Goal: Feedback & Contribution: Submit feedback/report problem

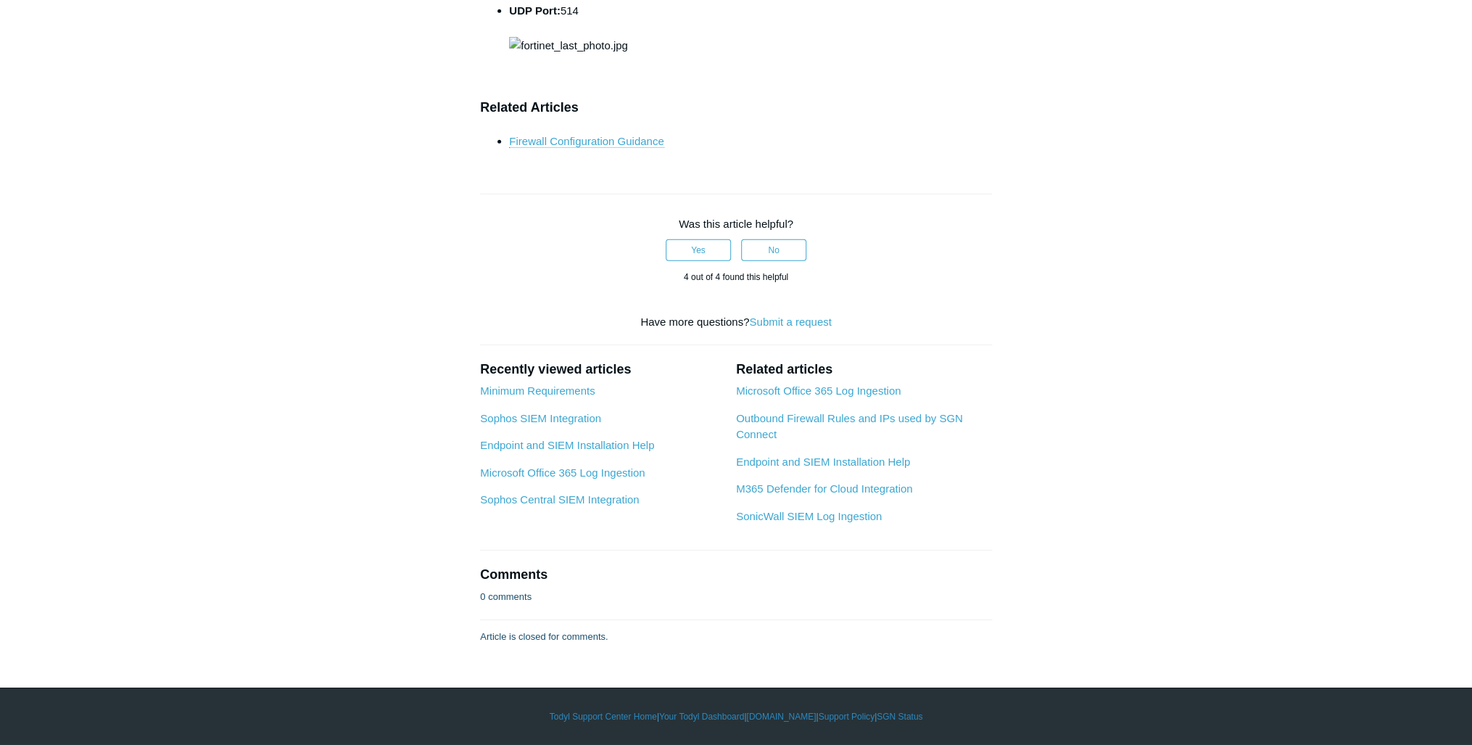
scroll to position [6715, 0]
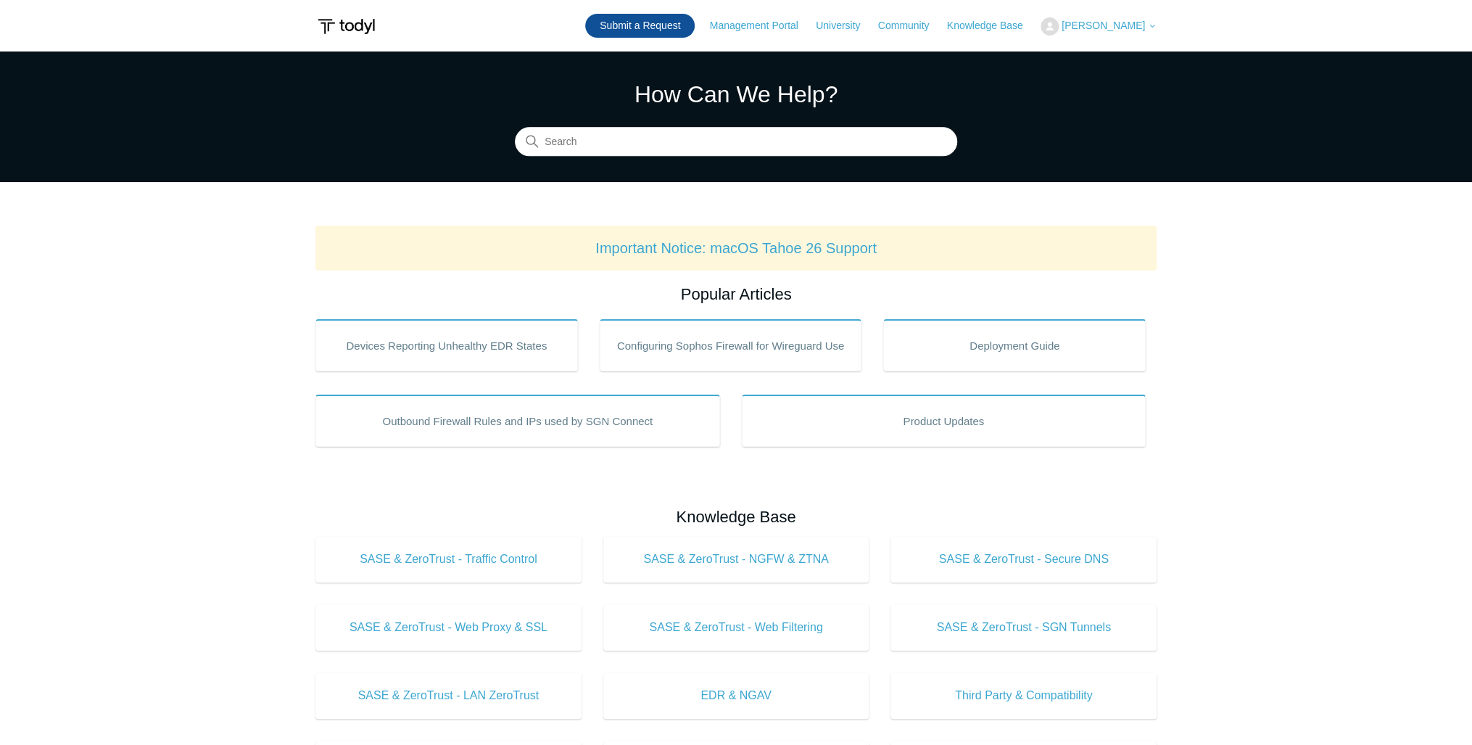
click at [641, 23] on link "Submit a Request" at bounding box center [640, 26] width 110 height 24
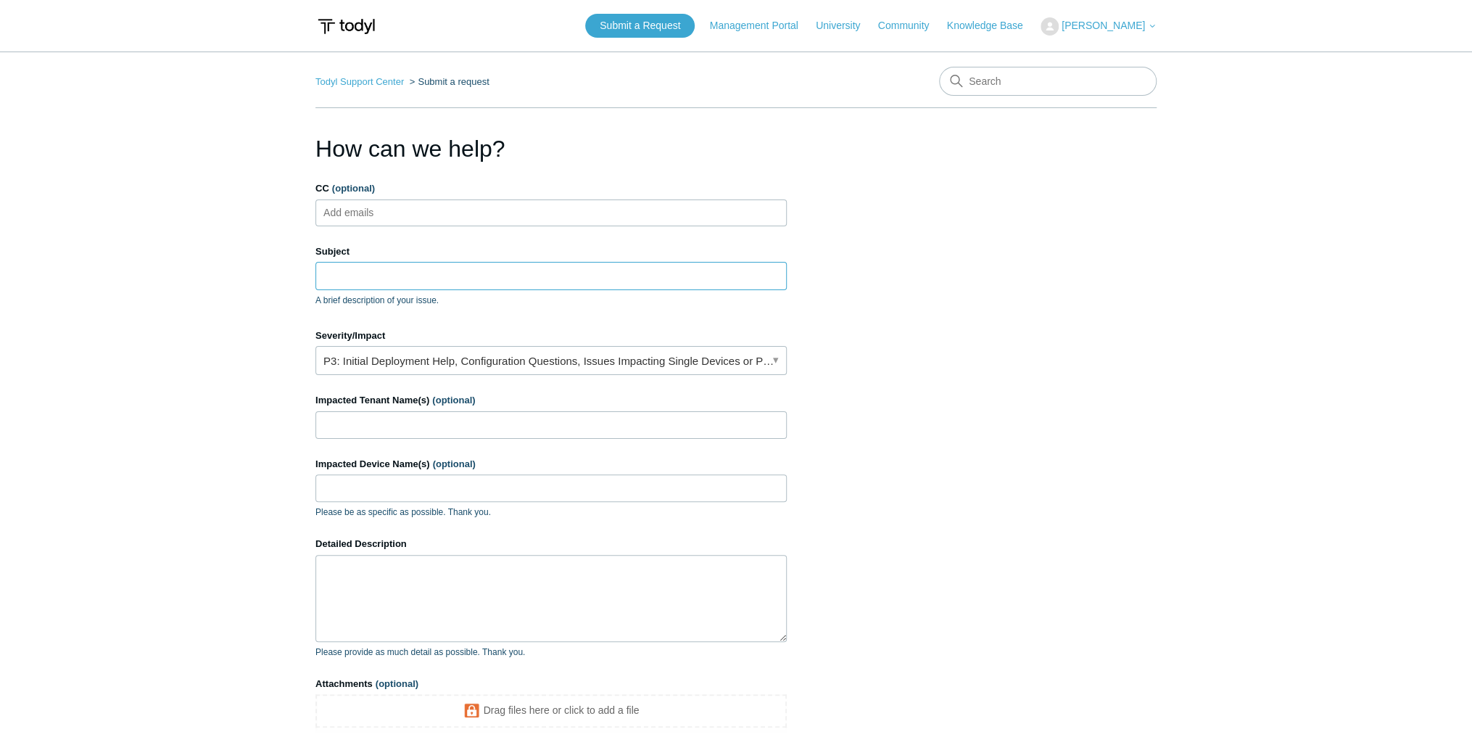
click at [386, 280] on input "Subject" at bounding box center [550, 276] width 471 height 28
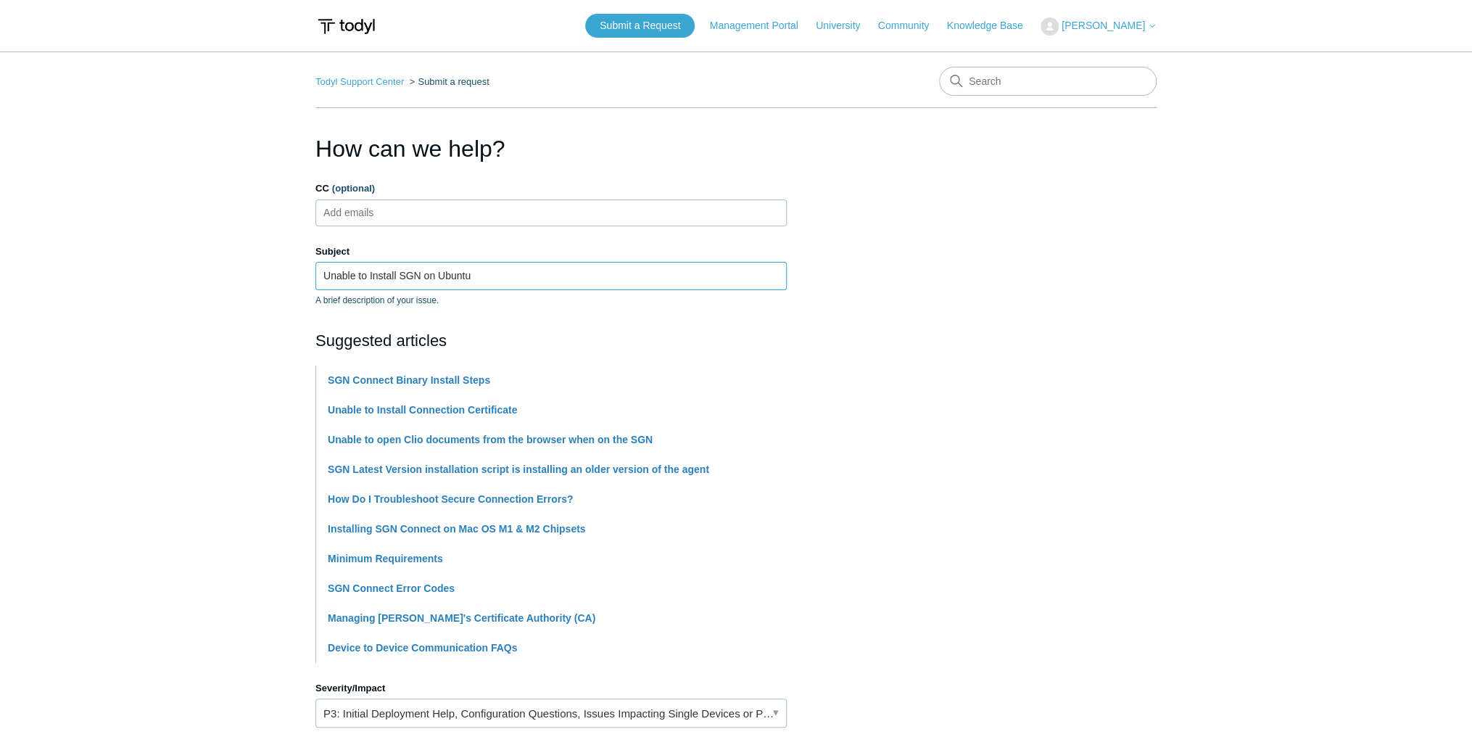
click at [455, 279] on input "Unable to Install SGN on Ubuntu" at bounding box center [550, 276] width 471 height 28
paste input "Ubuntu 24.04.3 LTS (Build 6.14.0-33-generic) (64-bit)"
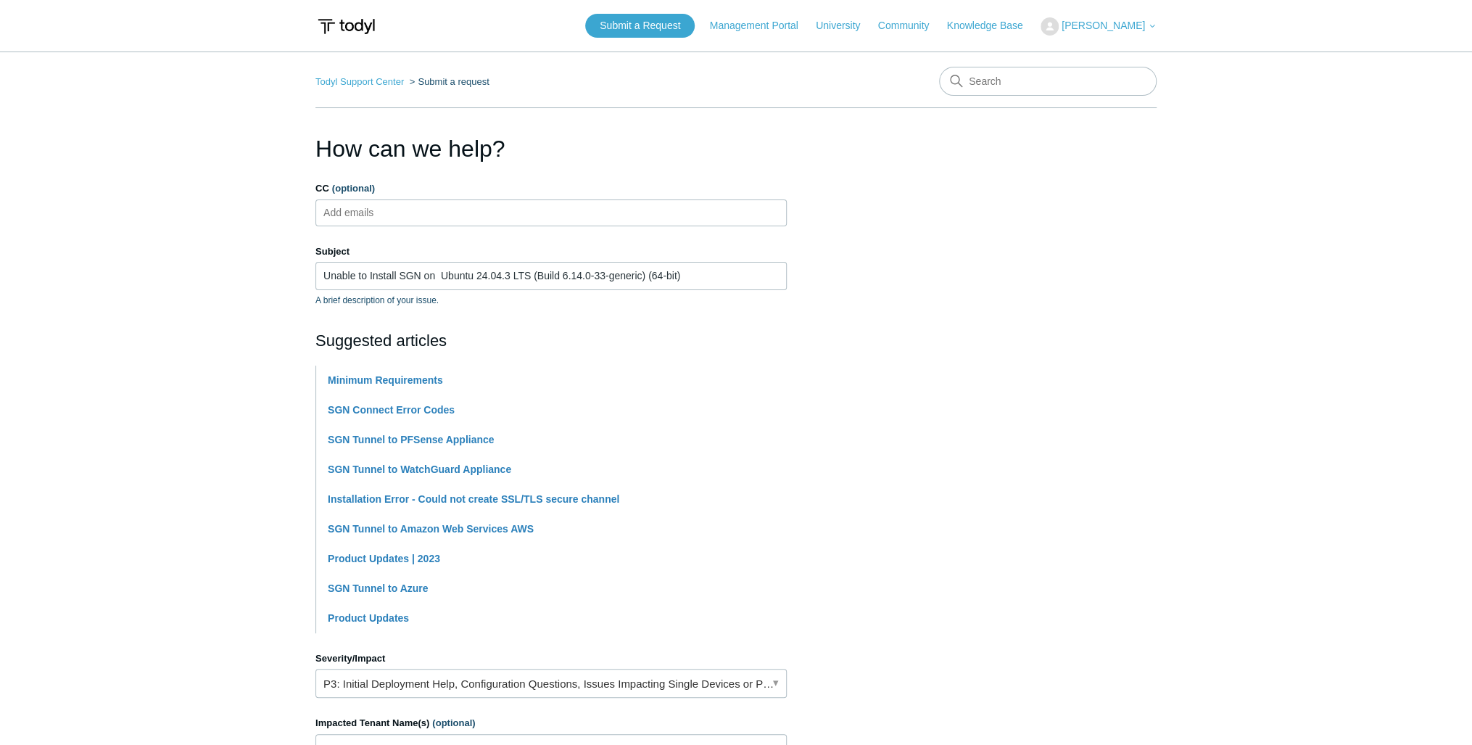
click at [241, 293] on main "Todyl Support Center Submit a request How can we help? CC (optional) Add emails…" at bounding box center [736, 586] width 1472 height 1071
click at [433, 277] on input "Unable to Install SGN on Ubuntu 24.04.3 LTS (Build 6.14.0-33-generic) (64-bit)" at bounding box center [550, 276] width 471 height 28
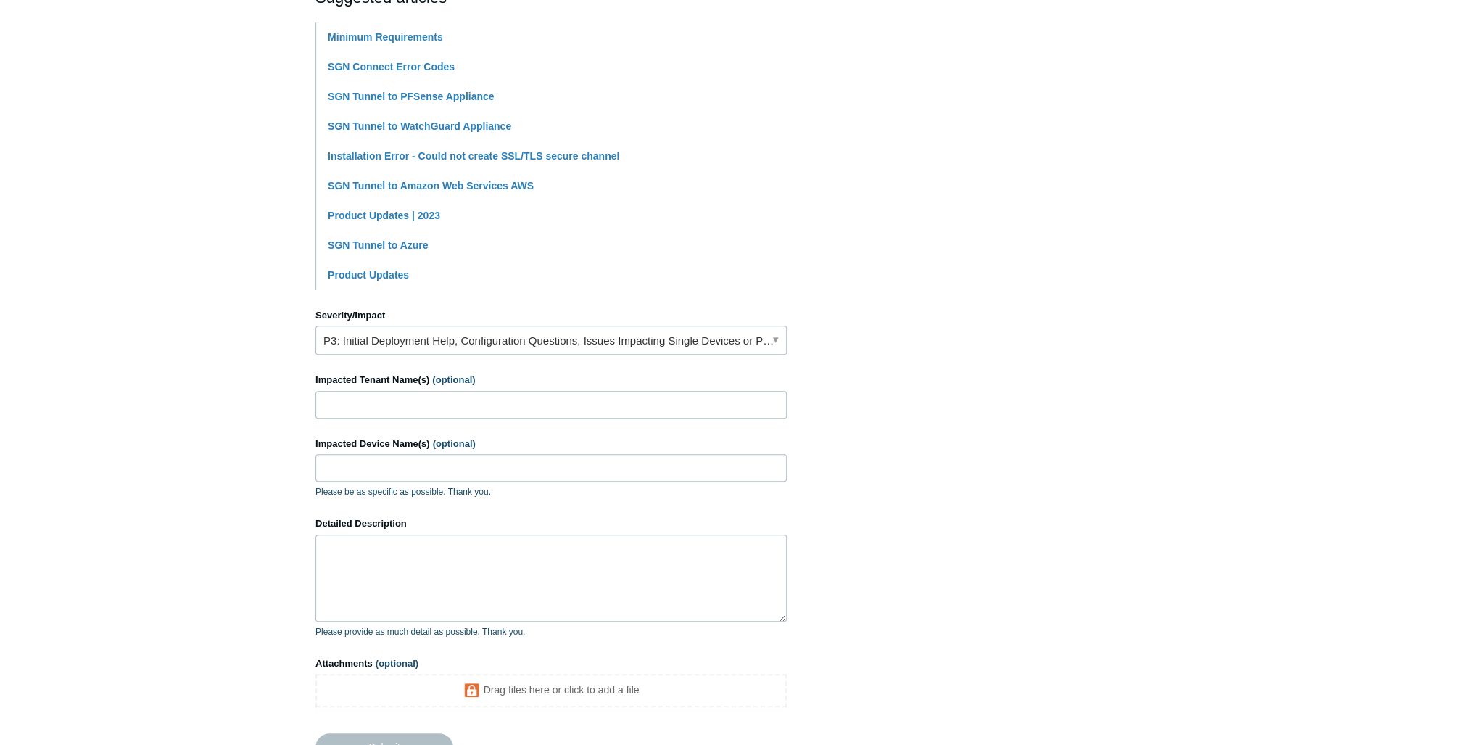
scroll to position [348, 0]
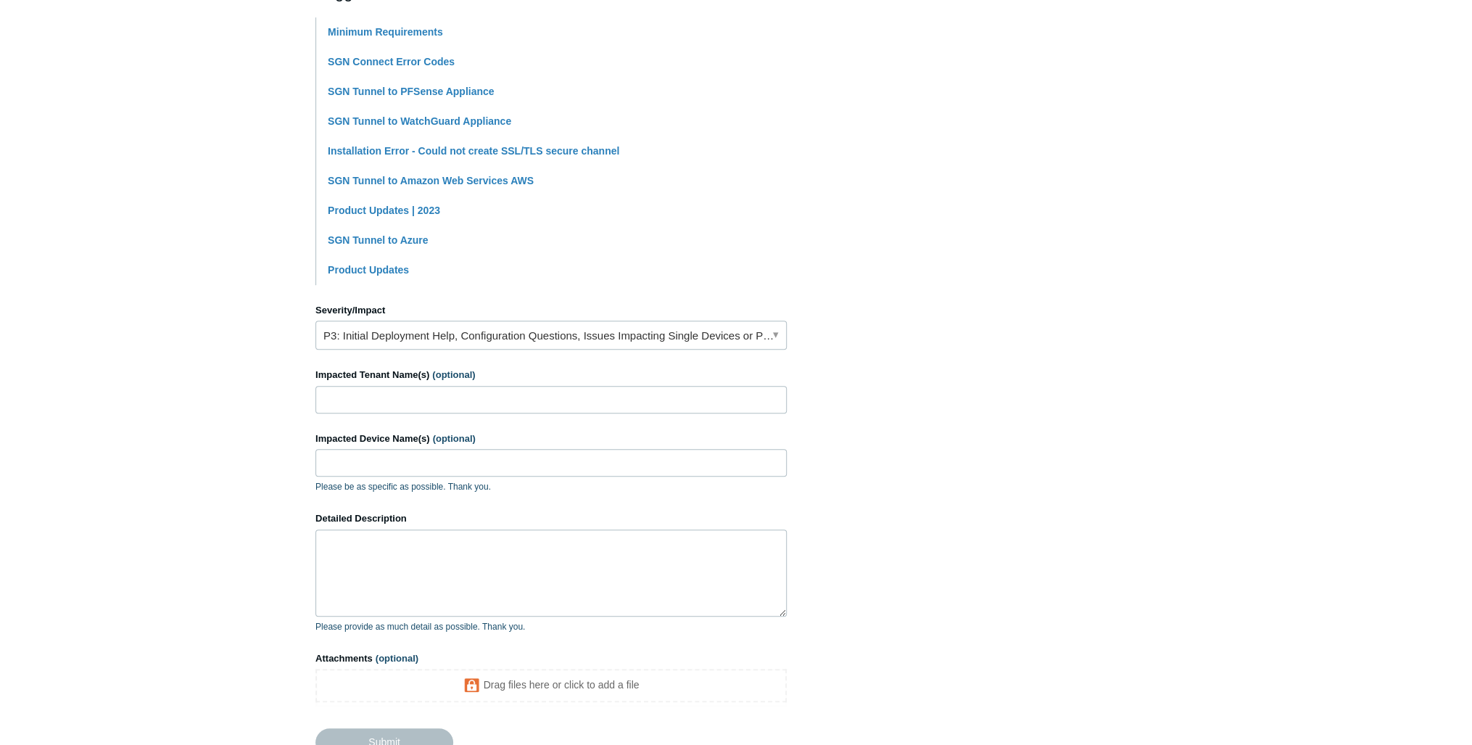
type input "Unable to Install SGN on Ubuntu 24.04.3 LTS (Build 6.14.0-33-generic) (64-bit)"
click at [356, 392] on input "Impacted Tenant Name(s) (optional)" at bounding box center [550, 400] width 471 height 28
drag, startPoint x: 435, startPoint y: 395, endPoint x: 656, endPoint y: 402, distance: 220.6
click at [656, 402] on input "Luper Nathaniel & Logan (Honestly All Tenants Running SASE)" at bounding box center [550, 400] width 471 height 28
type input "Luper Nathaniel & Logan"
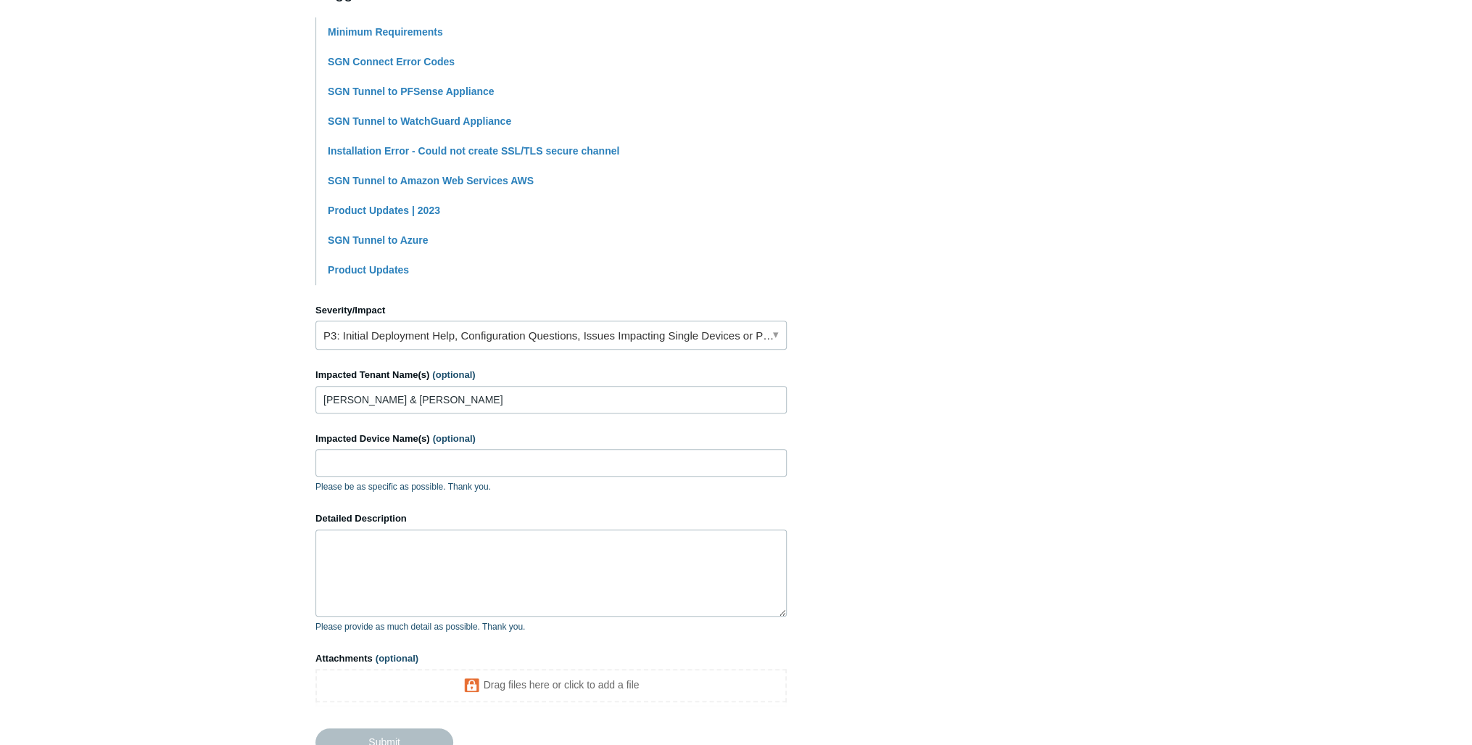
drag, startPoint x: 135, startPoint y: 386, endPoint x: 205, endPoint y: 396, distance: 71.1
click at [135, 386] on main "Todyl Support Center Submit a request How can we help? CC (optional) Add emails…" at bounding box center [736, 238] width 1472 height 1071
click at [450, 467] on input "Impacted Device Name(s) (optional)" at bounding box center [550, 463] width 471 height 28
type input "LNL-SGN04"
click at [418, 574] on textarea "Detailed Description" at bounding box center [550, 572] width 471 height 87
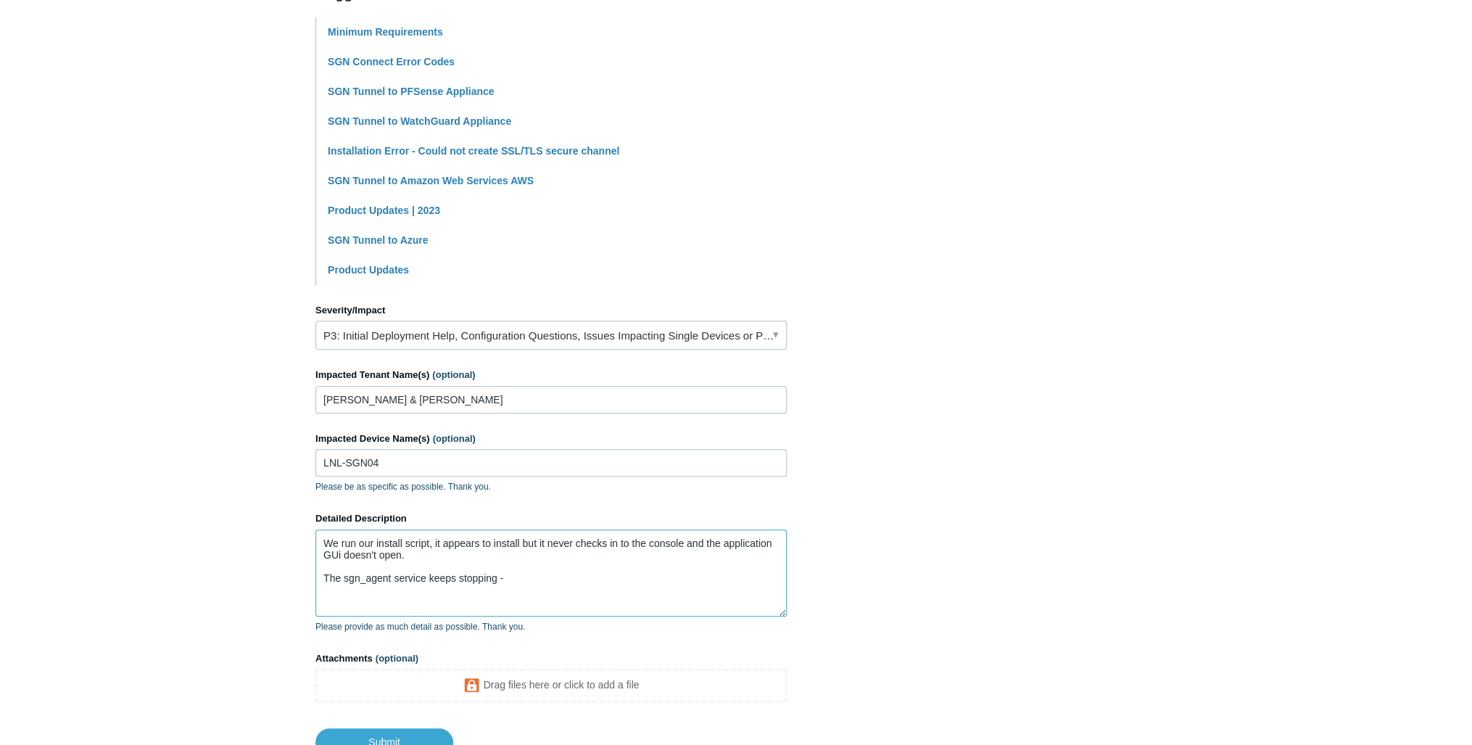
scroll to position [0, 0]
click at [342, 552] on textarea "We run our install script, it appears to install but it never checks in to the …" at bounding box center [550, 572] width 471 height 87
drag, startPoint x: 191, startPoint y: 243, endPoint x: 223, endPoint y: 259, distance: 35.0
click at [191, 243] on main "Todyl Support Center Submit a request How can we help? CC (optional) Add emails…" at bounding box center [736, 229] width 1472 height 1053
click at [447, 551] on textarea "We run our install script, it appears to install but it never checks in to the …" at bounding box center [550, 572] width 471 height 87
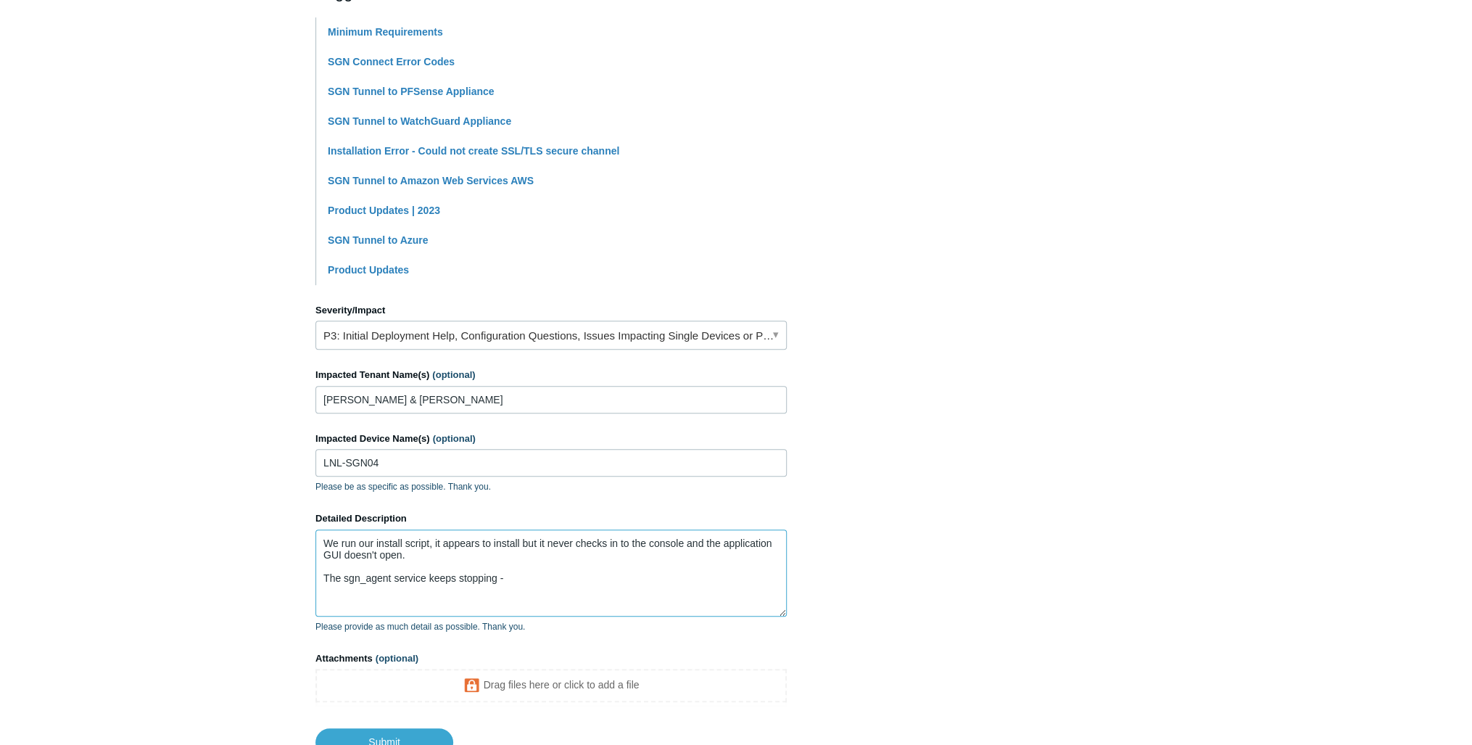
click at [543, 574] on textarea "We run our install script, it appears to install but it never checks in to the …" at bounding box center [550, 572] width 471 height 87
paste textarea "it always reports “Upgrading SGN Connect” and does not rebuild or re-register."
click at [346, 598] on textarea "We run our install script, it appears to install but it never checks in to the …" at bounding box center [550, 572] width 471 height 87
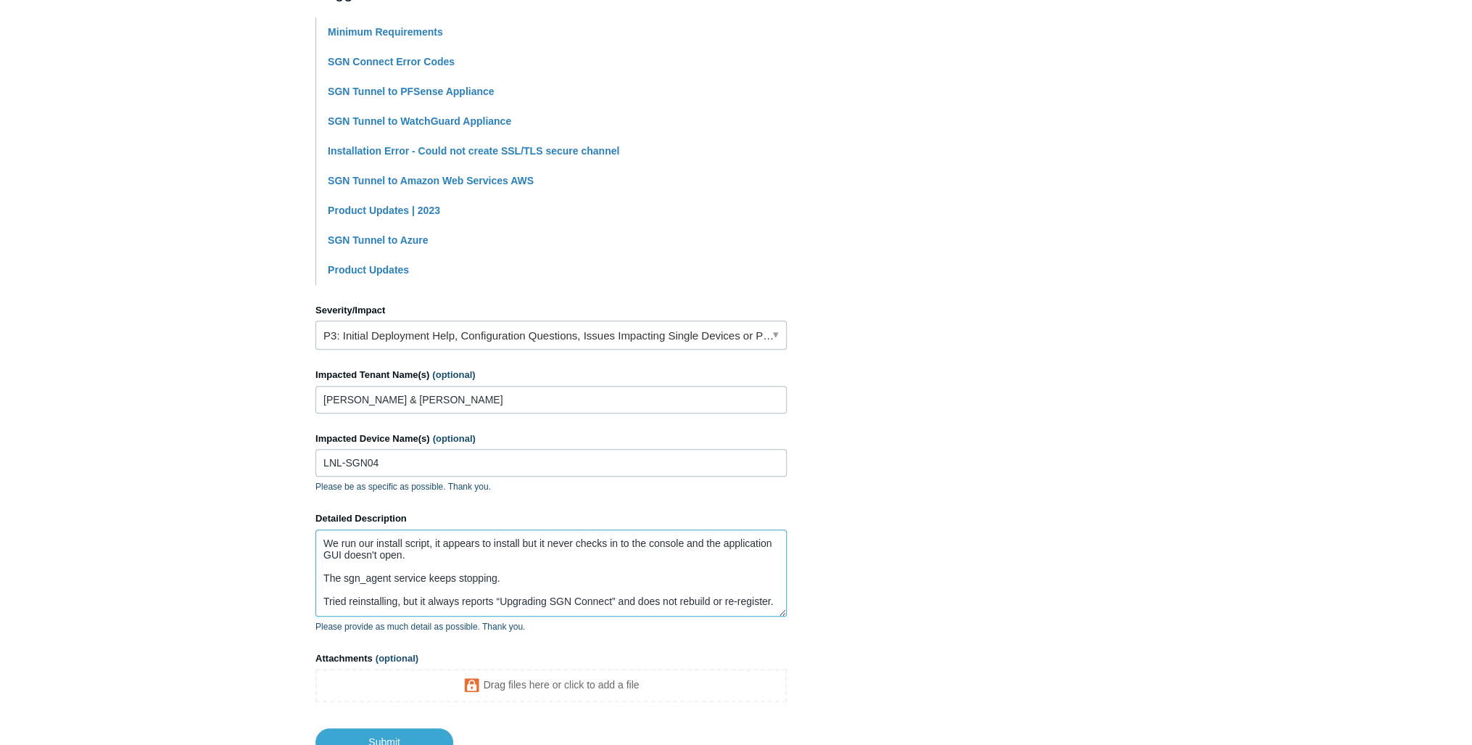
click at [394, 566] on textarea "We run our install script, it appears to install but it never checks in to the …" at bounding box center [550, 572] width 471 height 87
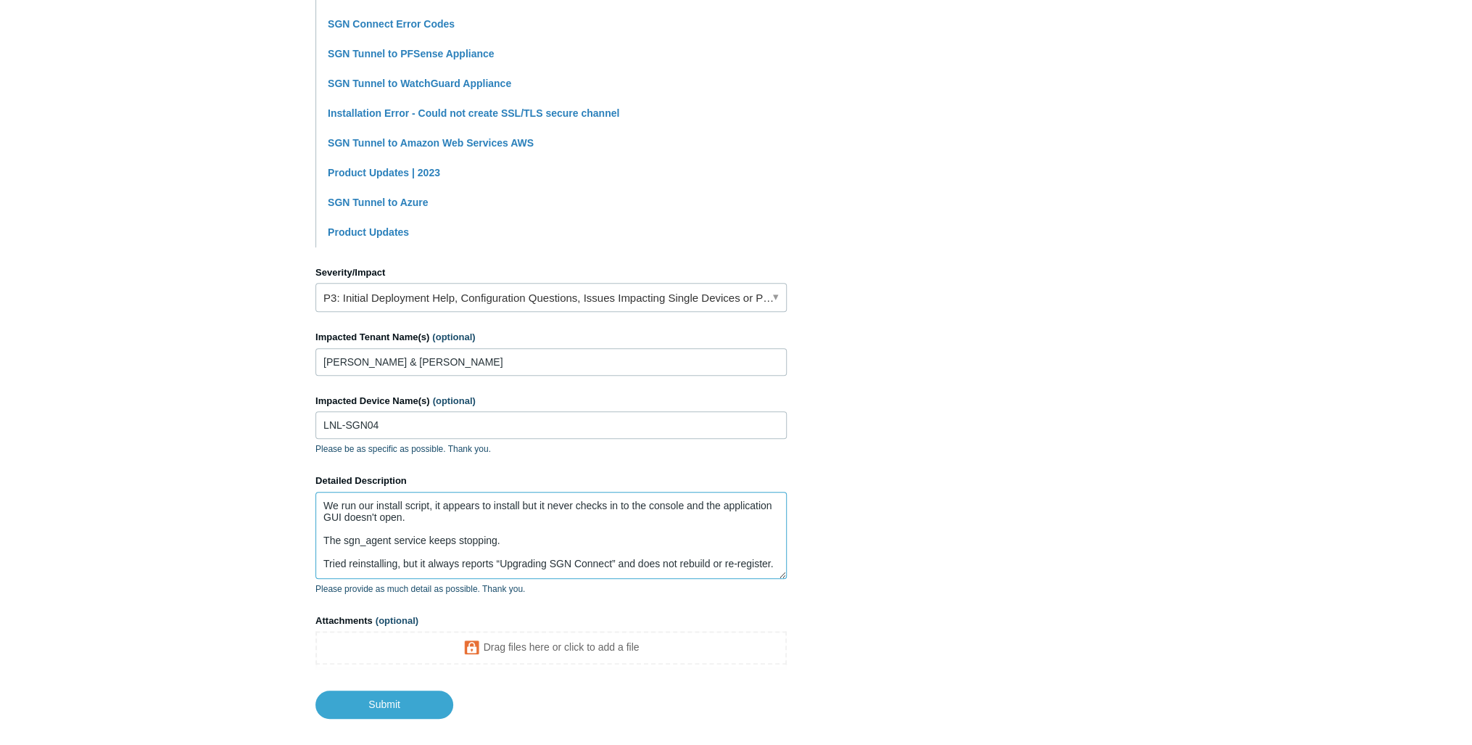
scroll to position [406, 0]
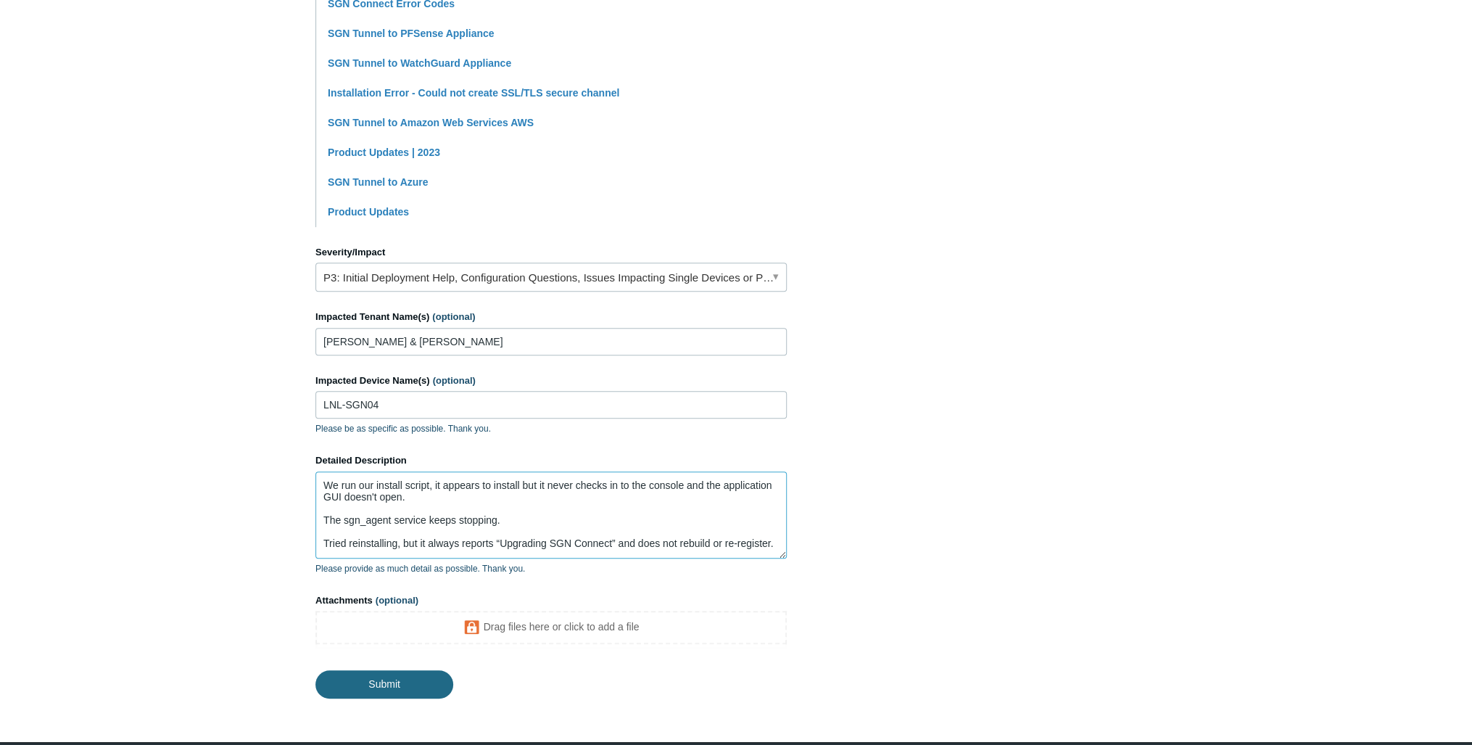
type textarea "We run our install script, it appears to install but it never checks in to the …"
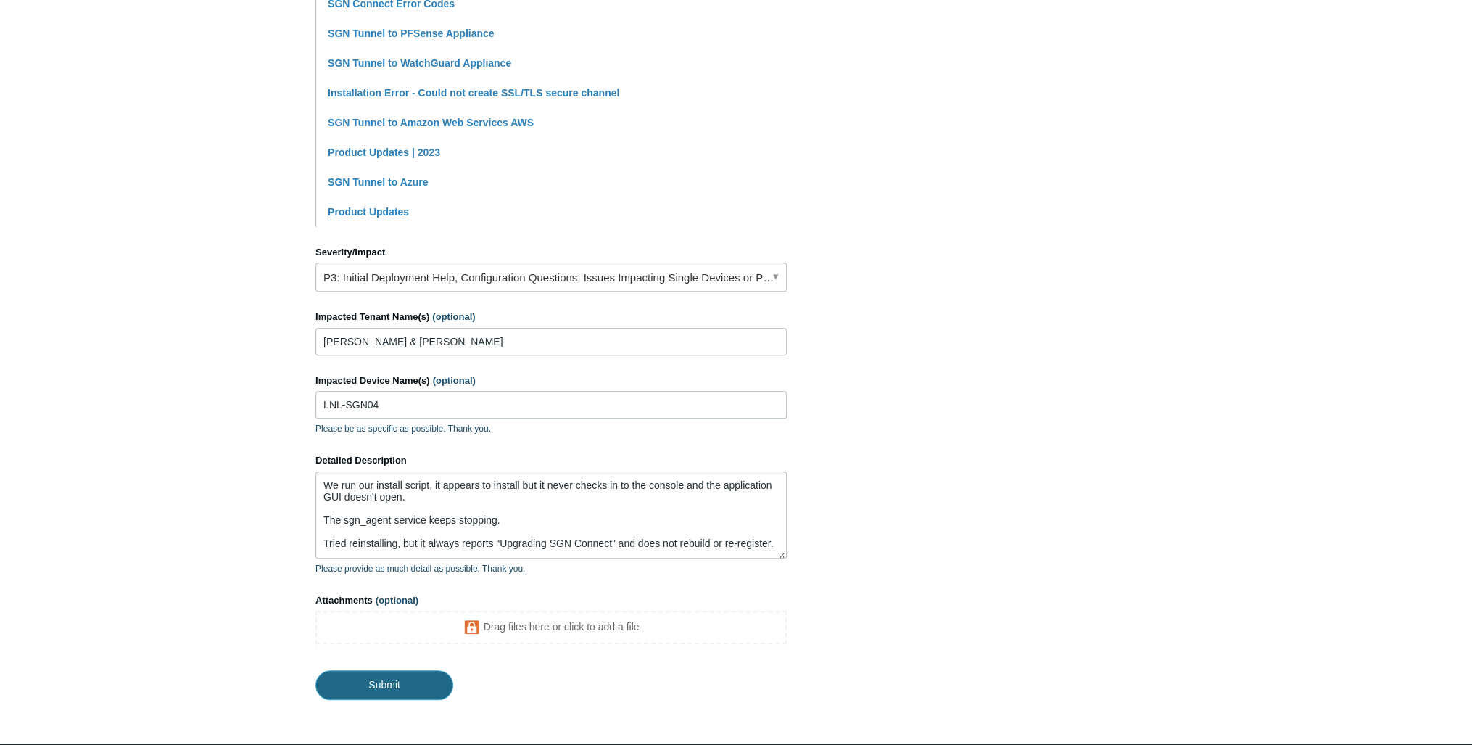
click at [400, 683] on input "Submit" at bounding box center [384, 684] width 138 height 29
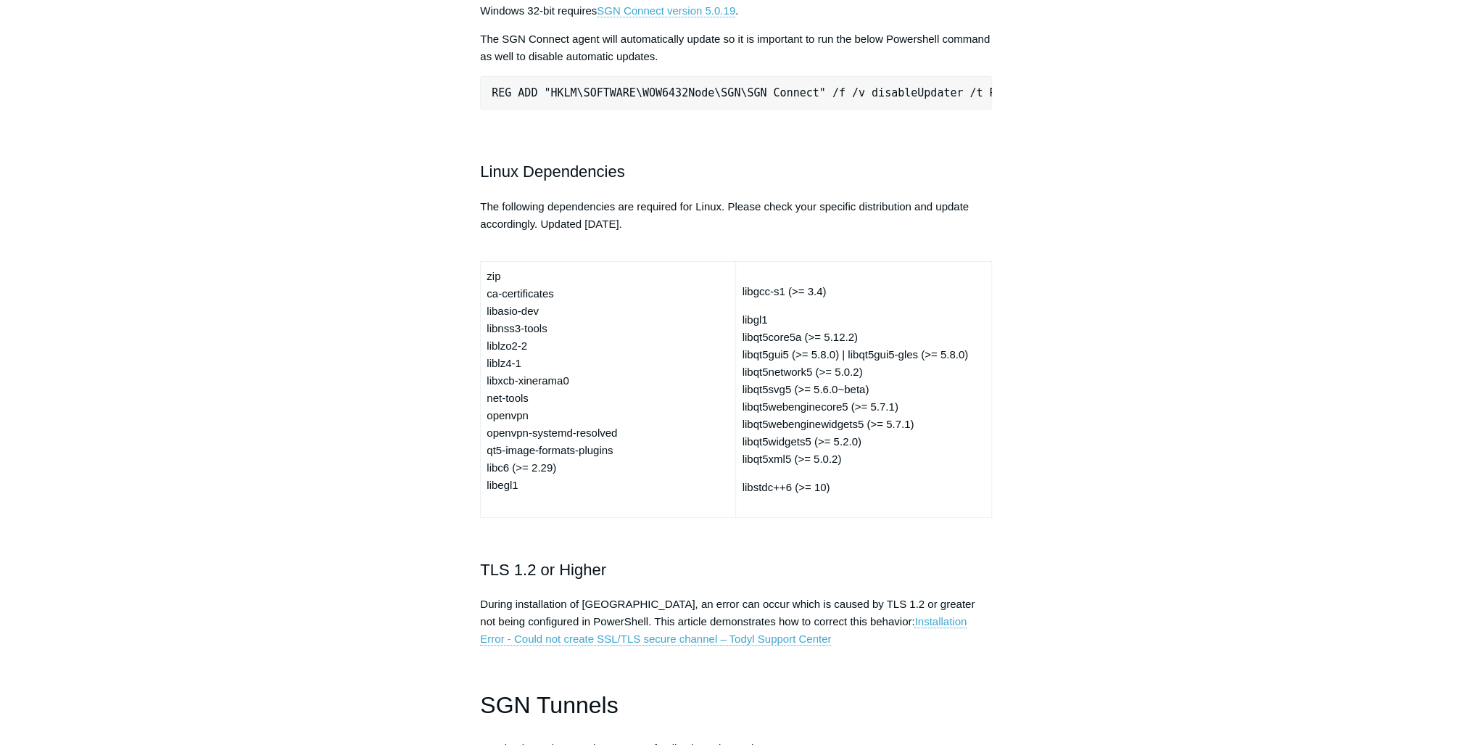
scroll to position [3757, 0]
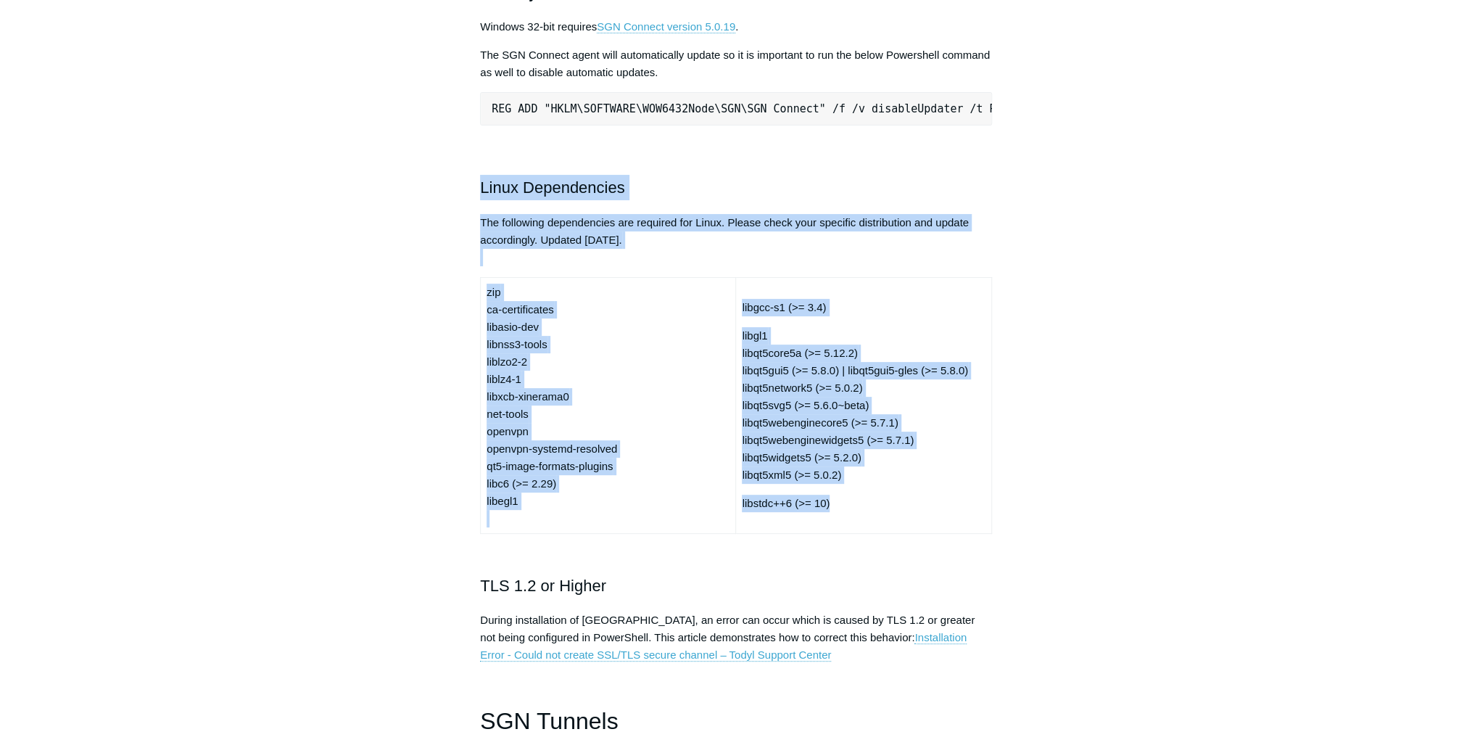
drag, startPoint x: 895, startPoint y: 519, endPoint x: 477, endPoint y: 201, distance: 524.8
drag, startPoint x: 477, startPoint y: 201, endPoint x: 500, endPoint y: 201, distance: 22.5
copy div "Linux Dependencies The following dependencies are required for Linux. Please ch…"
